Goal: Task Accomplishment & Management: Use online tool/utility

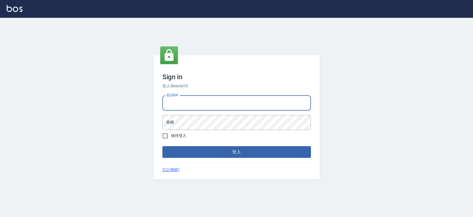
click at [204, 101] on input "電話號碼" at bounding box center [236, 102] width 149 height 15
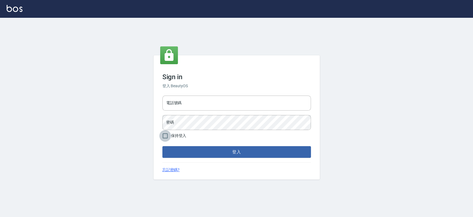
click at [165, 137] on input "保持登入" at bounding box center [165, 136] width 12 height 12
checkbox input "true"
click at [182, 103] on input "電話號碼" at bounding box center [236, 102] width 149 height 15
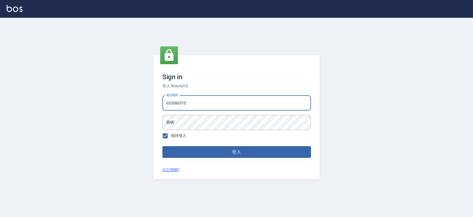
type input "033380575"
click at [162, 146] on button "登入" at bounding box center [236, 152] width 149 height 12
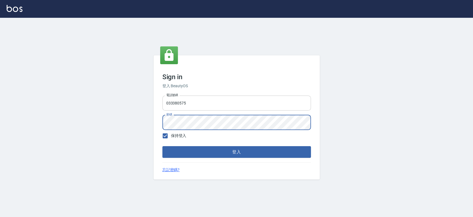
click at [162, 146] on button "登入" at bounding box center [236, 152] width 149 height 12
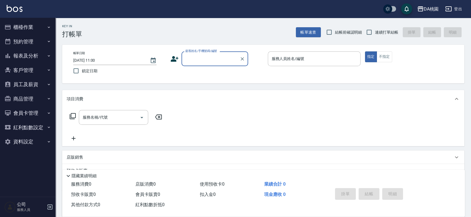
click at [20, 28] on button "櫃檯作業" at bounding box center [27, 27] width 51 height 14
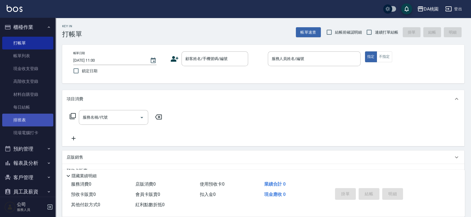
click at [20, 119] on link "排班表" at bounding box center [27, 119] width 51 height 13
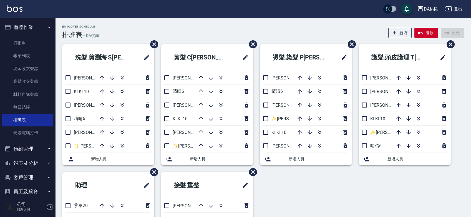
click at [204, 26] on div "Employee Schedule 排班表 — DA桃園 新增 復原 重做" at bounding box center [263, 32] width 402 height 14
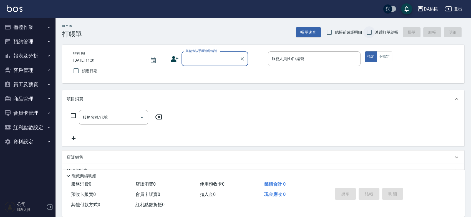
click at [371, 32] on input "連續打單結帳" at bounding box center [369, 32] width 12 height 12
checkbox input "true"
click at [187, 59] on input "顧客姓名/手機號碼/編號" at bounding box center [210, 59] width 53 height 10
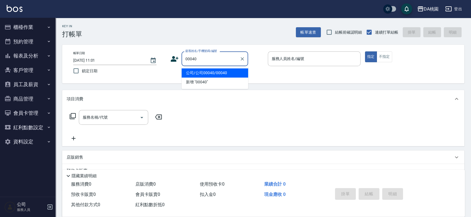
type input "公司/公司00040/00040"
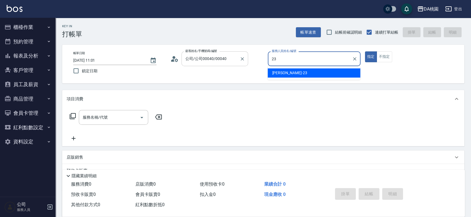
type input "[PERSON_NAME] -23"
type button "true"
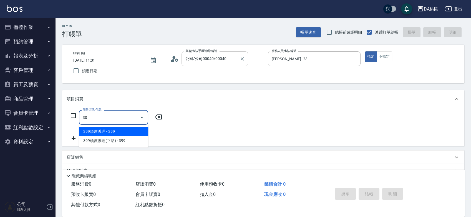
type input "303"
type input "30"
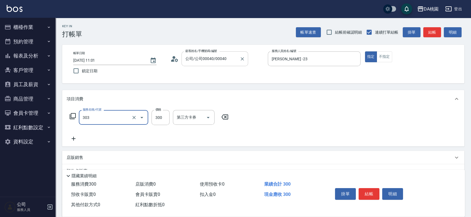
type input "A級剪髮(303)"
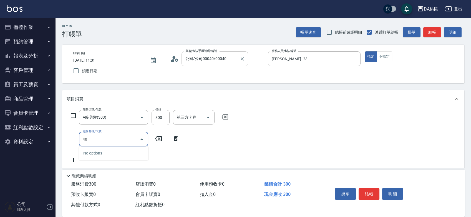
type input "401"
type input "180"
type input "染髮(互助)(401)"
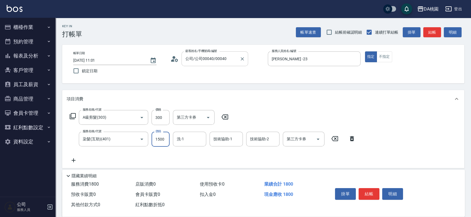
type input "1"
type input "30"
type input "150"
type input "40"
type input "1500"
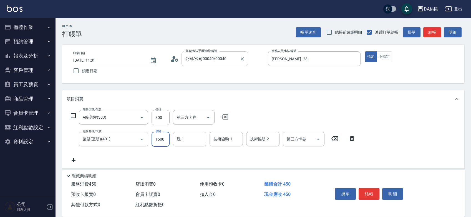
type input "180"
type input "[PERSON_NAME]-18"
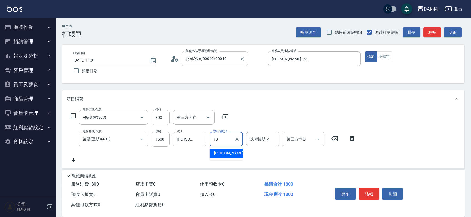
type input "[PERSON_NAME]-18"
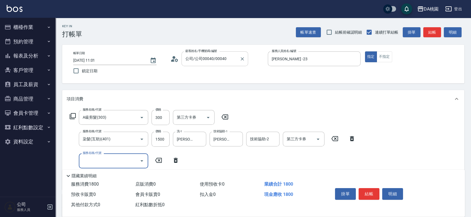
type input "3"
type input "609"
type input "300"
type input "鱗脂質護髮(互助)(609)"
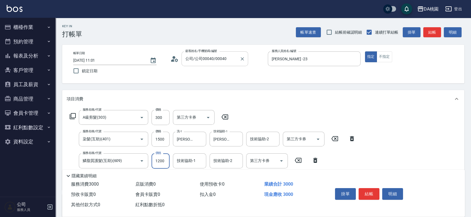
type input "1"
type input "180"
type input "150"
type input "190"
type input "1500"
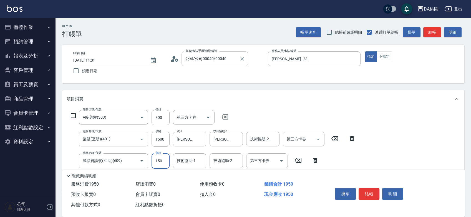
type input "330"
type input "1500"
type input "[PERSON_NAME]-18"
click at [366, 196] on button "結帳" at bounding box center [368, 194] width 21 height 12
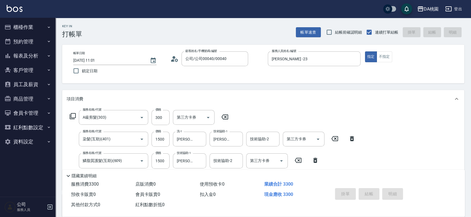
type input "[DATE] 11:23"
type input "0"
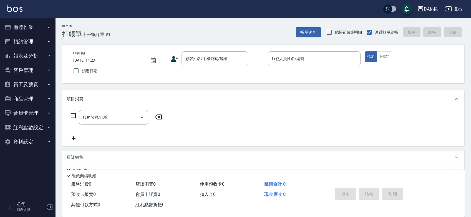
click at [256, 75] on div "帳單日期 [DATE] 11:23 鎖定日期 顧客姓名/手機號碼/編號 顧客姓名/手機號碼/編號 服務人員姓名/編號 服務人員姓名/編號 指定 不指定" at bounding box center [263, 63] width 388 height 25
click at [258, 78] on div "帳單日期 [DATE] 11:23 鎖定日期 顧客姓名/手機號碼/編號 顧客姓名/手機號碼/編號 服務人員姓名/編號 服務人員姓名/編號 指定 不指定" at bounding box center [263, 64] width 402 height 39
click at [259, 79] on div "帳單日期 [DATE] 11:23 鎖定日期 顧客姓名/手機號碼/編號 顧客姓名/手機號碼/編號 服務人員姓名/編號 服務人員姓名/編號 指定 不指定" at bounding box center [263, 64] width 402 height 39
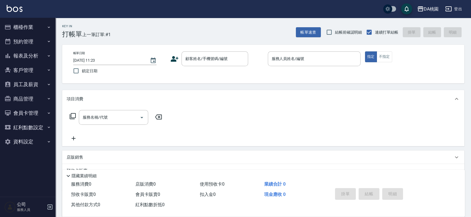
click at [257, 71] on div "帳單日期 [DATE] 11:23 鎖定日期 顧客姓名/手機號碼/編號 顧客姓名/手機號碼/編號 服務人員姓名/編號 服務人員姓名/編號 指定 不指定" at bounding box center [263, 63] width 388 height 25
click at [256, 74] on div "帳單日期 [DATE] 11:23 鎖定日期 顧客姓名/手機號碼/編號 顧客姓名/手機號碼/編號 服務人員姓名/編號 服務人員姓名/編號 指定 不指定" at bounding box center [263, 63] width 388 height 25
click at [256, 73] on div "帳單日期 [DATE] 11:23 鎖定日期 顧客姓名/手機號碼/編號 顧客姓名/手機號碼/編號 服務人員姓名/編號 服務人員姓名/編號 指定 不指定" at bounding box center [263, 63] width 388 height 25
click at [262, 89] on div "Key In 打帳單 上一筆訂單:#1 帳單速查 結帳前確認明細 連續打單結帳 掛單 結帳 明細 帳單日期 [DATE] 11:23 鎖定日期 顧客姓名/手機…" at bounding box center [262, 157] width 415 height 278
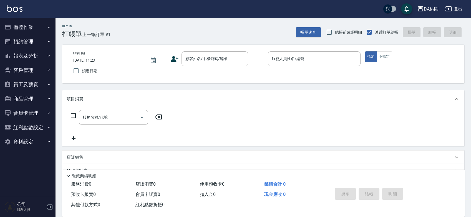
click at [262, 87] on div "Key In 打帳單 上一筆訂單:#1 帳單速查 結帳前確認明細 連續打單結帳 掛單 結帳 明細 帳單日期 [DATE] 11:23 鎖定日期 顧客姓名/手機…" at bounding box center [262, 157] width 415 height 278
click at [260, 80] on div "帳單日期 [DATE] 11:23 鎖定日期 顧客姓名/手機號碼/編號 顧客姓名/手機號碼/編號 服務人員姓名/編號 服務人員姓名/編號 指定 不指定" at bounding box center [263, 64] width 402 height 39
click at [258, 63] on div "顧客姓名/手機號碼/編號 顧客姓名/手機號碼/編號" at bounding box center [216, 58] width 93 height 15
